Goal: Transaction & Acquisition: Purchase product/service

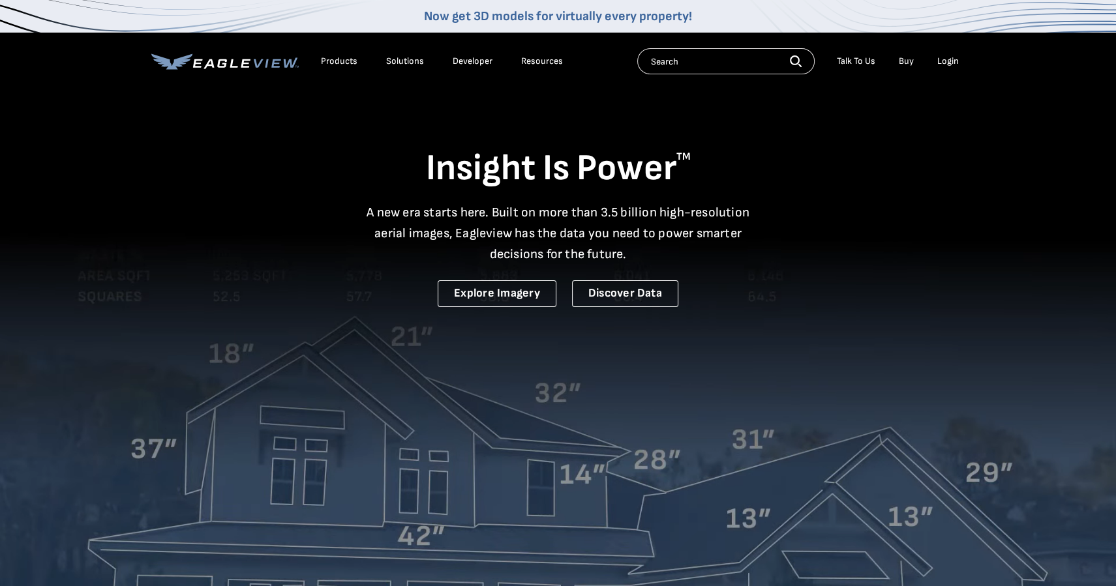
click at [941, 57] on div "Login" at bounding box center [948, 61] width 22 height 12
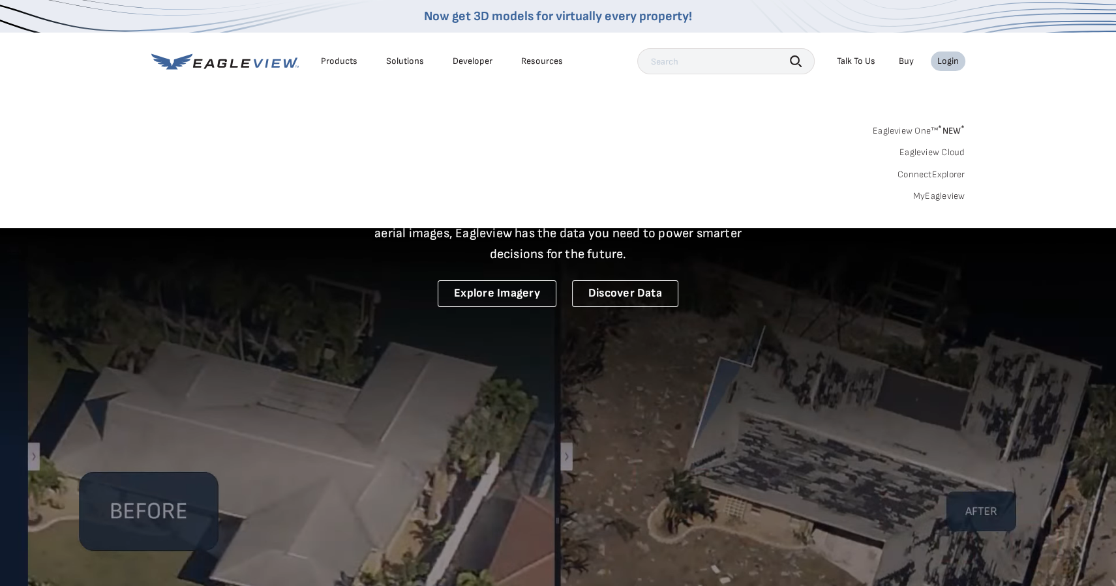
click at [934, 192] on link "MyEagleview" at bounding box center [939, 196] width 52 height 12
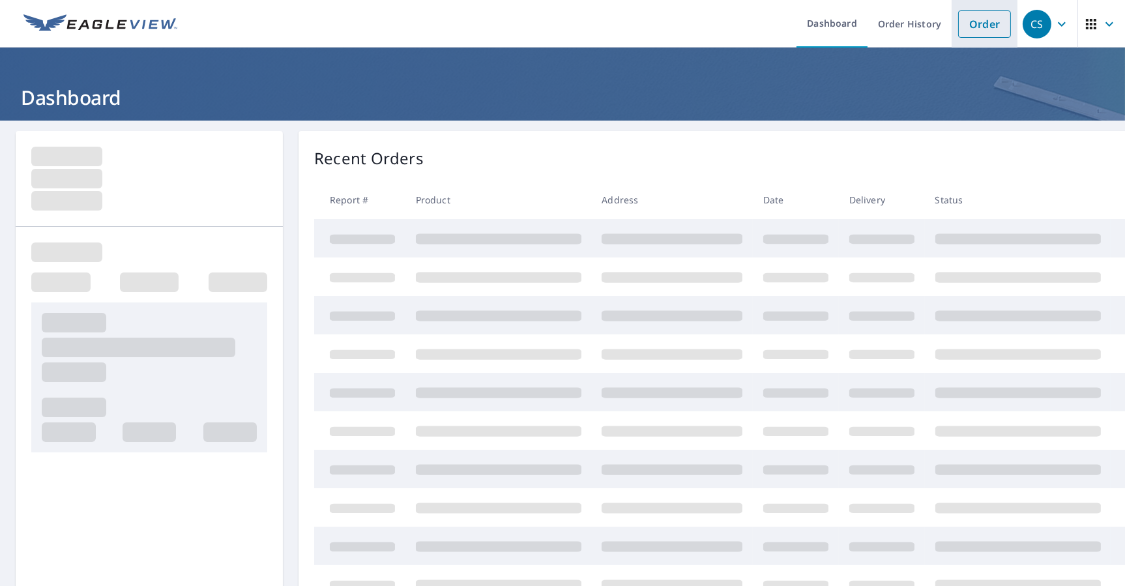
click at [972, 29] on link "Order" at bounding box center [984, 23] width 53 height 27
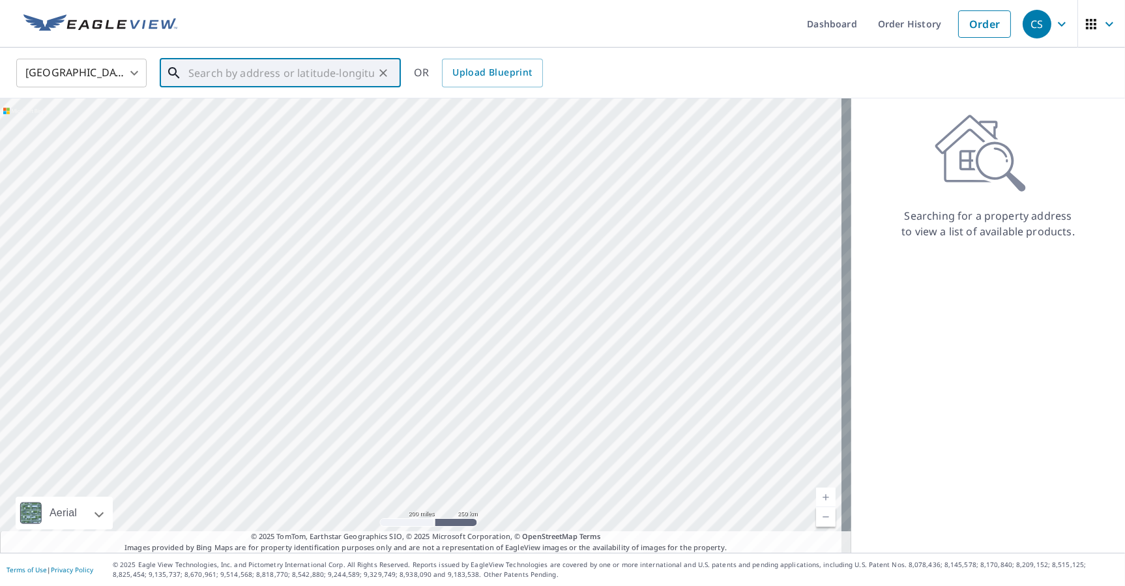
click at [207, 70] on input "text" at bounding box center [281, 73] width 186 height 37
click at [205, 117] on span "[STREET_ADDRESS]" at bounding box center [288, 111] width 205 height 16
type input "[STREET_ADDRESS][PERSON_NAME]"
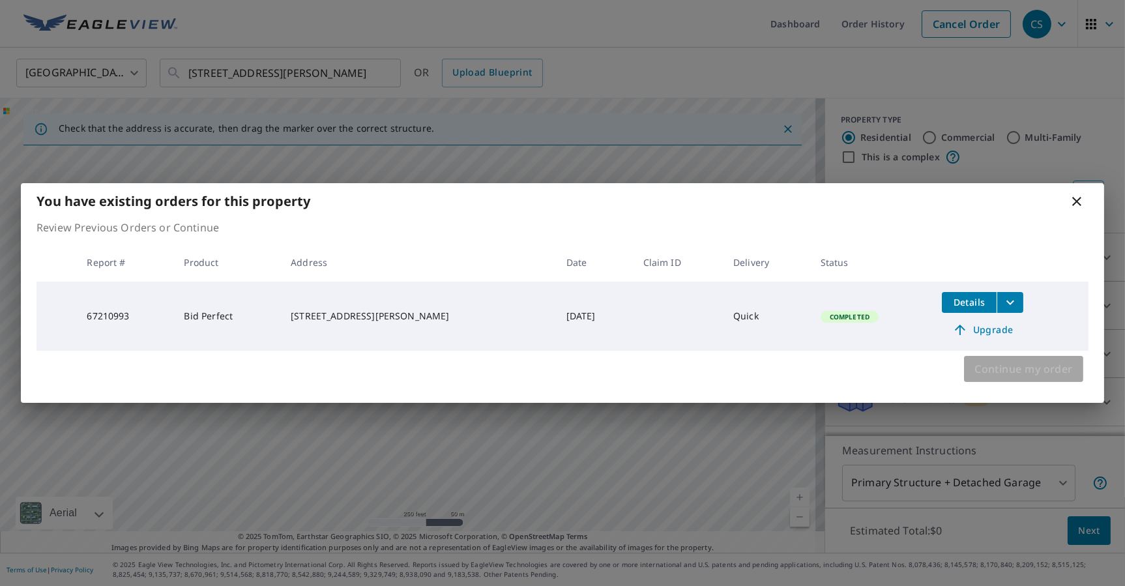
click at [977, 365] on span "Continue my order" at bounding box center [1024, 369] width 98 height 18
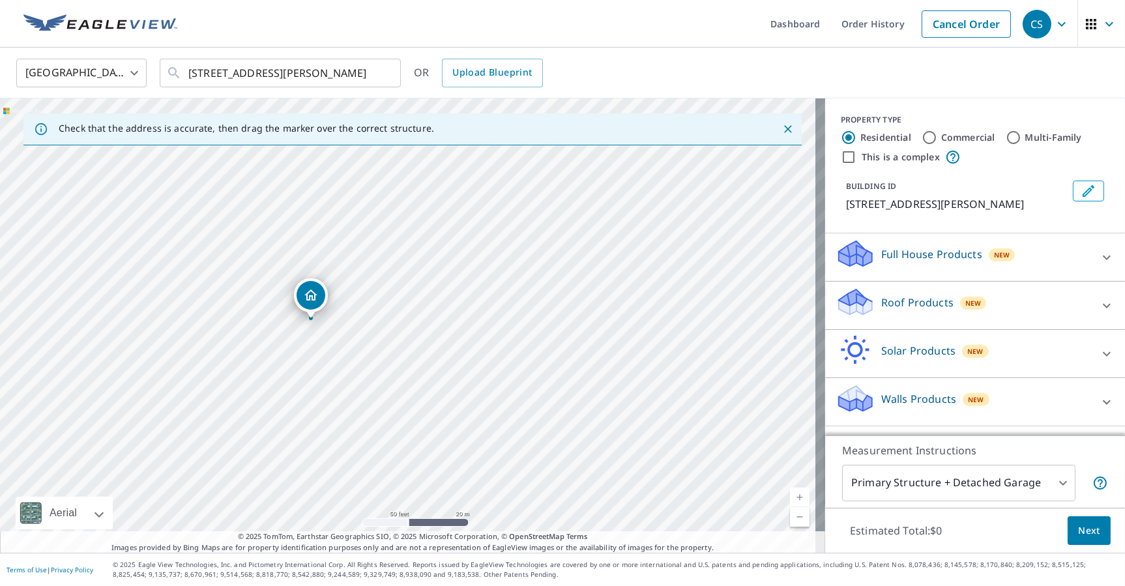
drag, startPoint x: 299, startPoint y: 374, endPoint x: 310, endPoint y: 273, distance: 102.4
click at [310, 273] on div "[STREET_ADDRESS][PERSON_NAME]" at bounding box center [412, 325] width 825 height 454
drag, startPoint x: 362, startPoint y: 227, endPoint x: 368, endPoint y: 271, distance: 44.2
click at [368, 271] on div "[STREET_ADDRESS][PERSON_NAME]" at bounding box center [412, 325] width 825 height 454
click at [1099, 352] on icon at bounding box center [1107, 354] width 16 height 16
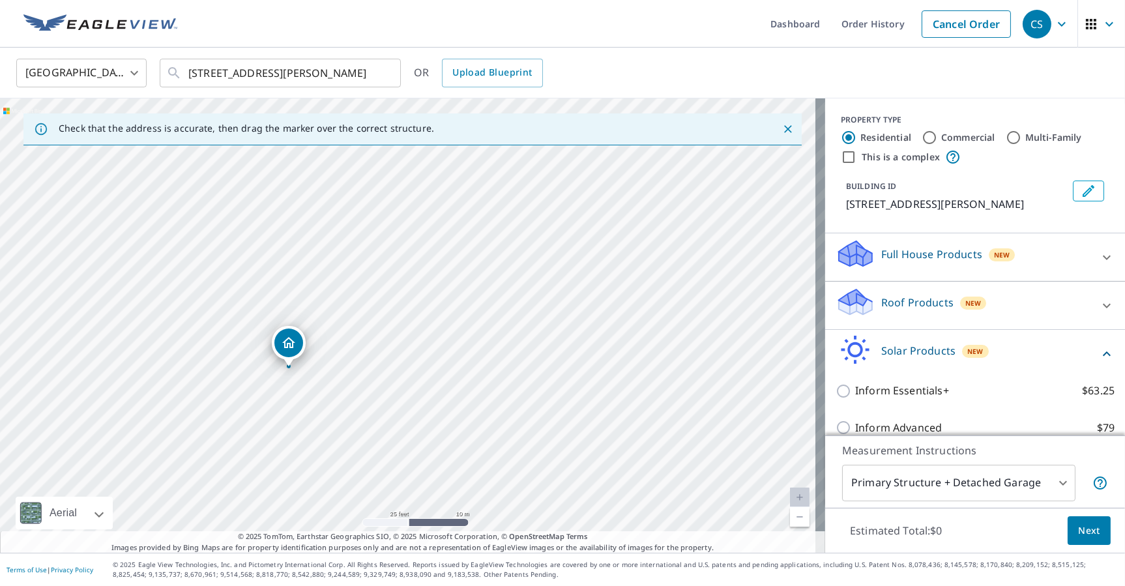
click at [1103, 304] on icon at bounding box center [1107, 305] width 8 height 5
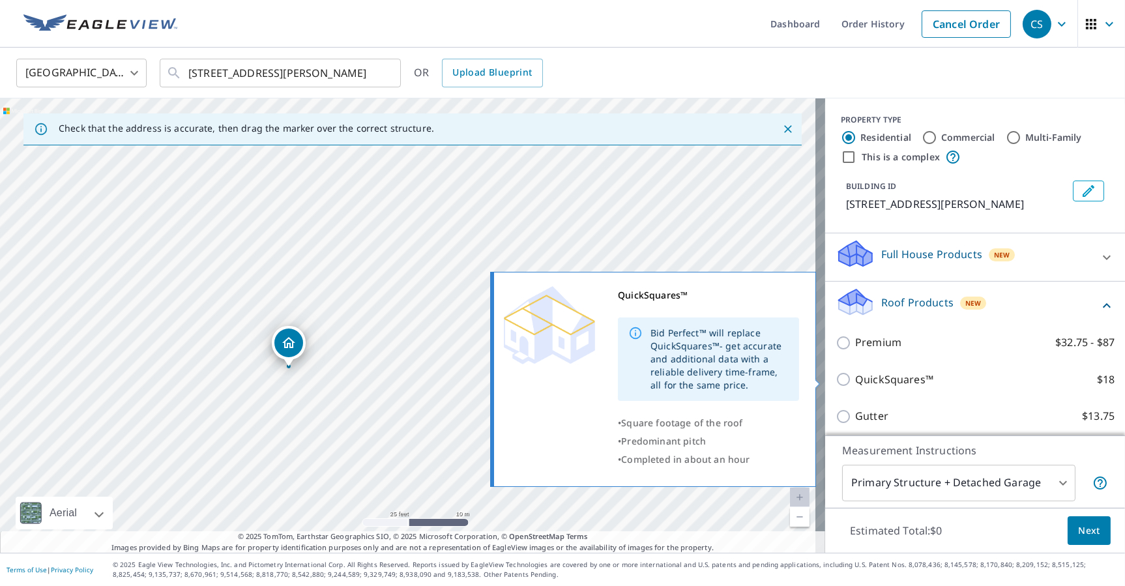
click at [838, 383] on input "QuickSquares™ $18" at bounding box center [846, 380] width 20 height 16
checkbox input "true"
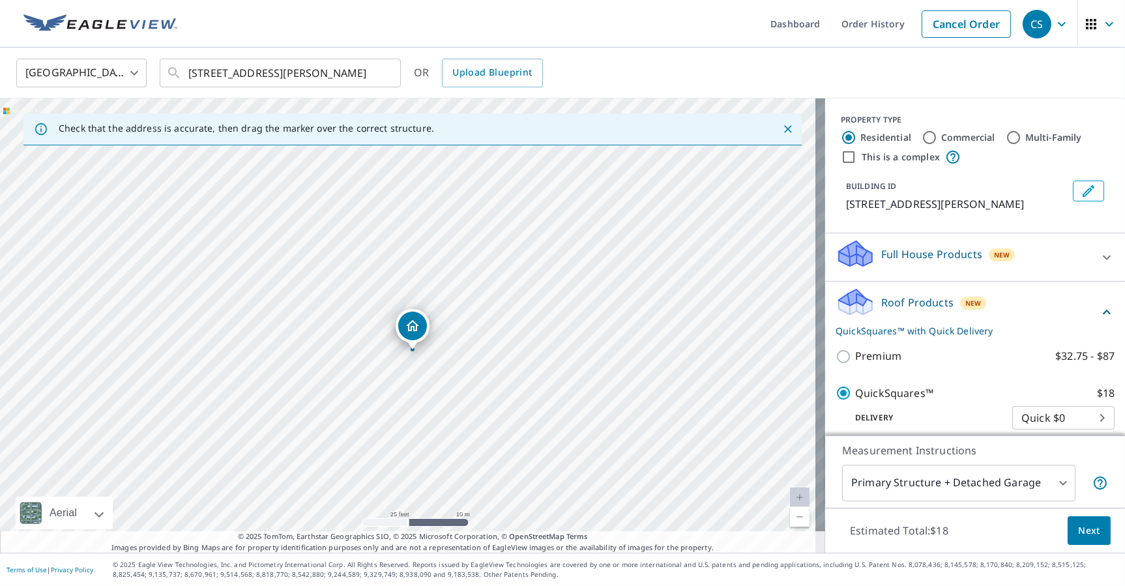
drag, startPoint x: 520, startPoint y: 443, endPoint x: 524, endPoint y: 469, distance: 26.5
click at [524, 469] on div "8015 Fir Dr Clay, NY 13041" at bounding box center [412, 325] width 825 height 454
click at [1079, 527] on span "Next" at bounding box center [1089, 531] width 22 height 16
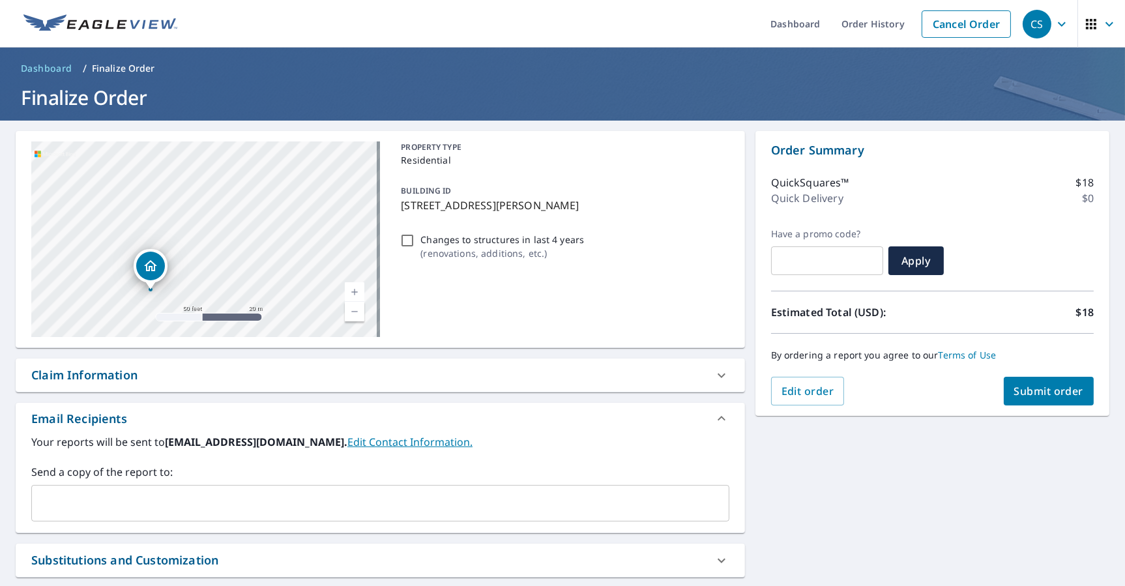
drag, startPoint x: 196, startPoint y: 168, endPoint x: 226, endPoint y: 422, distance: 256.0
click at [225, 423] on div "**********" at bounding box center [381, 396] width 730 height 531
click at [1033, 389] on span "Submit order" at bounding box center [1050, 391] width 70 height 14
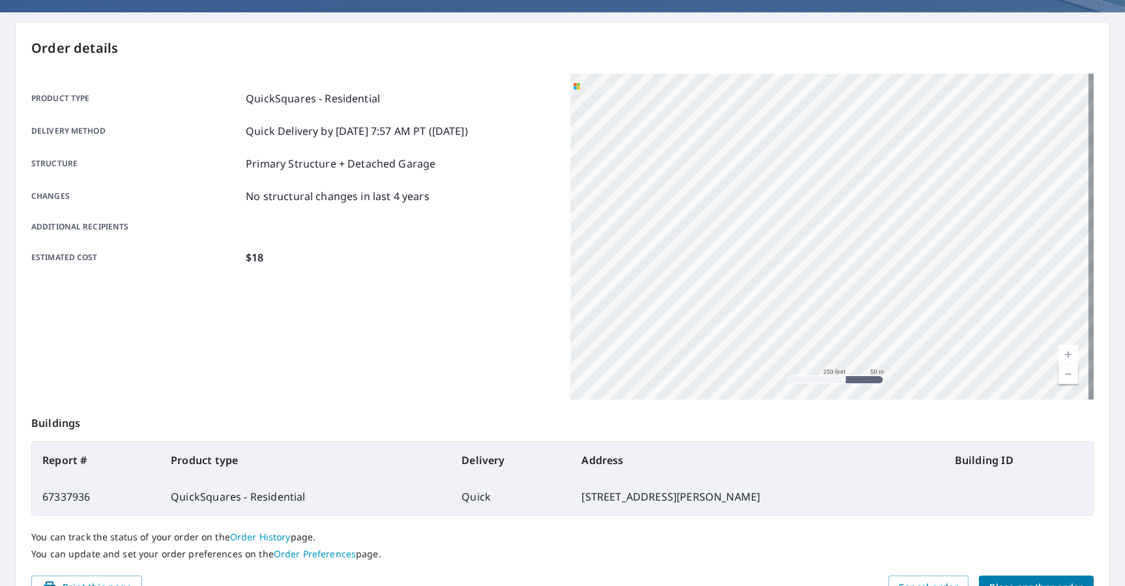
scroll to position [180, 0]
